Goal: Task Accomplishment & Management: Use online tool/utility

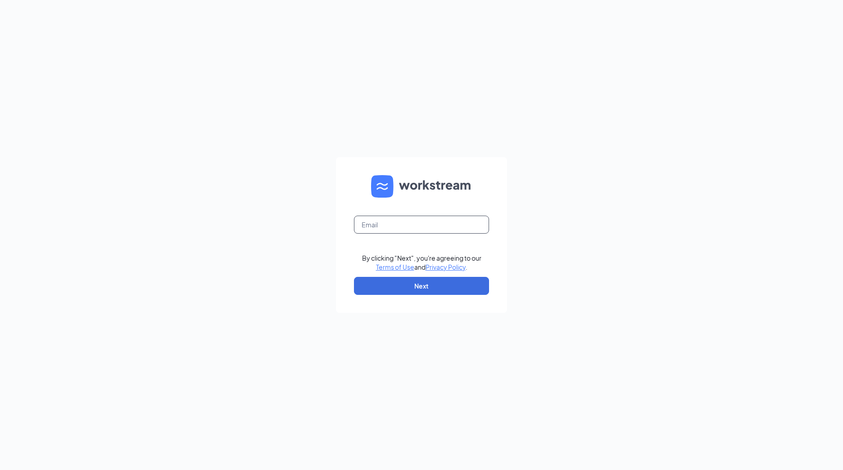
click at [381, 229] on input "text" at bounding box center [421, 225] width 135 height 18
type input "michael.solarz@bradsserv.com"
click at [457, 289] on button "Next" at bounding box center [421, 286] width 135 height 18
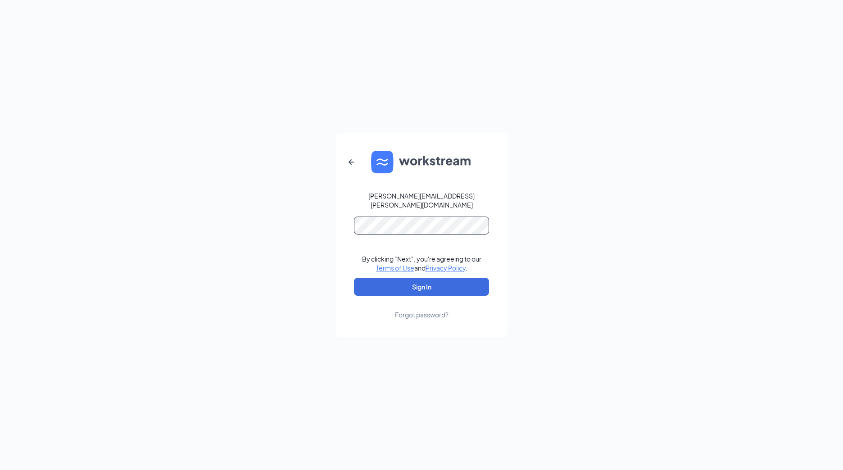
click at [354, 278] on button "Sign In" at bounding box center [421, 287] width 135 height 18
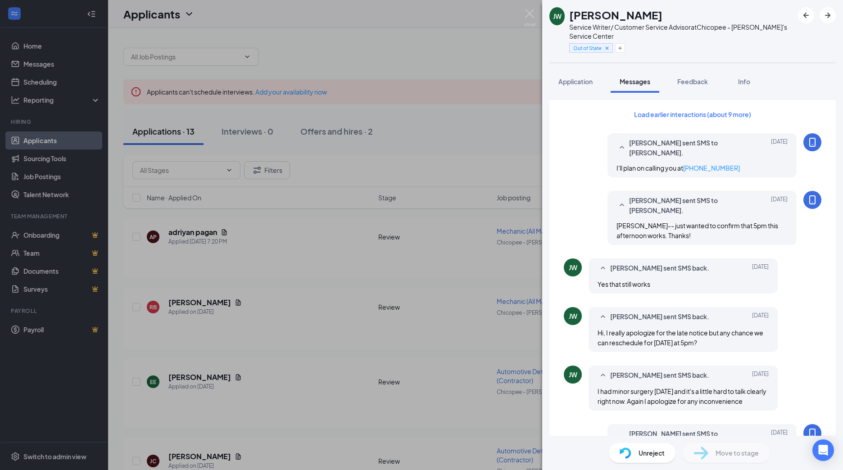
click at [362, 265] on div "[PERSON_NAME] Service Writer/ Customer Service Advisor at [GEOGRAPHIC_DATA] - […" at bounding box center [421, 235] width 843 height 470
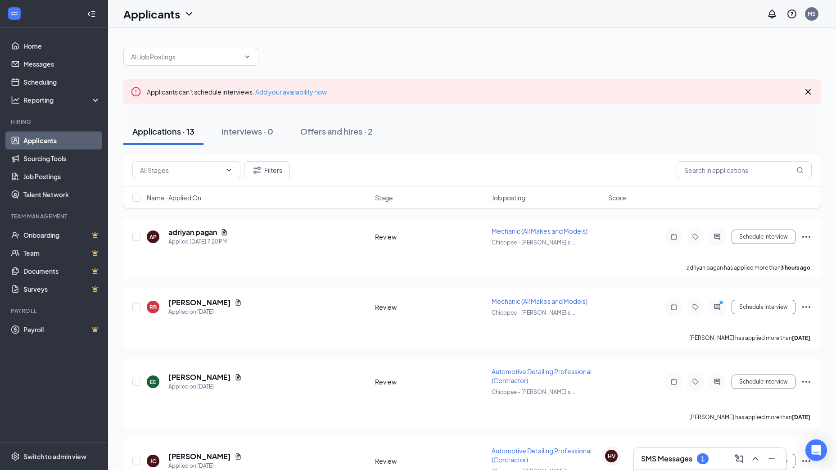
click at [683, 457] on h3 "SMS Messages" at bounding box center [666, 459] width 51 height 10
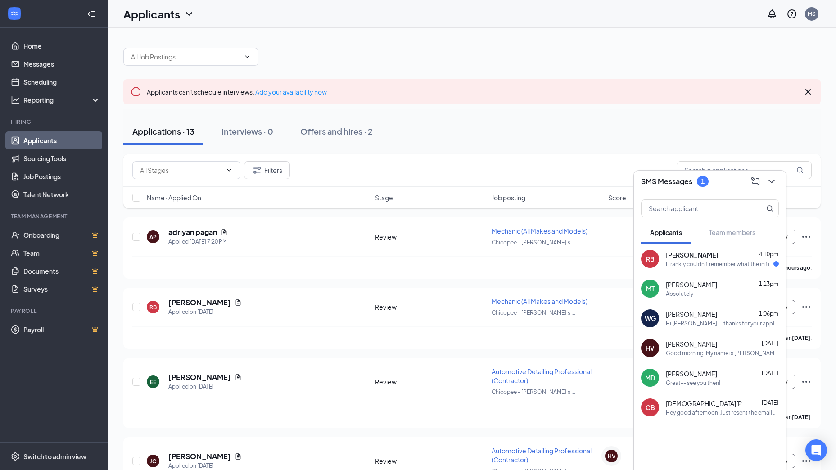
click at [721, 269] on div "RB [PERSON_NAME] 4:10pm I frankly couldn't remember what the initial offer was …" at bounding box center [710, 259] width 152 height 30
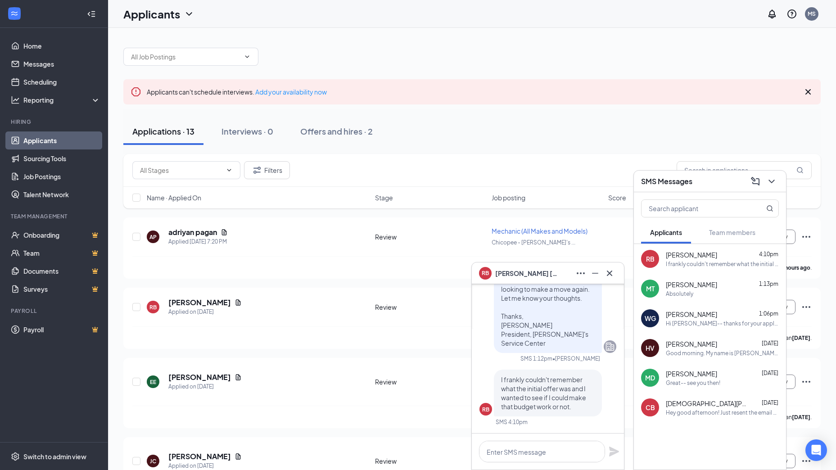
scroll to position [0, 0]
